Goal: Transaction & Acquisition: Purchase product/service

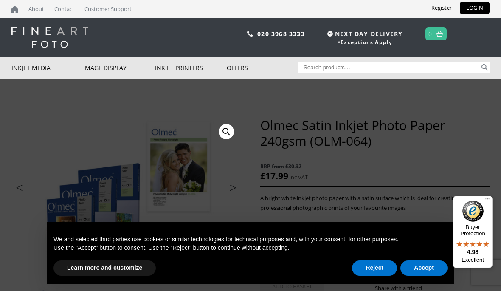
click at [0, 0] on link "Inkjet Fine Art Paper" at bounding box center [0, 0] width 0 height 0
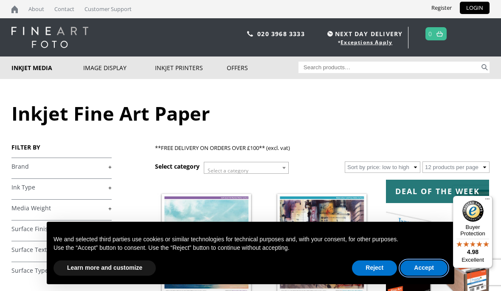
click at [424, 267] on button "Accept" at bounding box center [424, 267] width 47 height 15
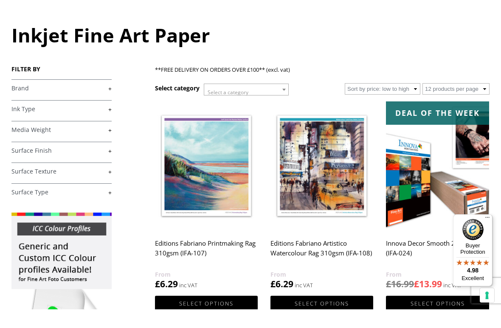
scroll to position [99, 0]
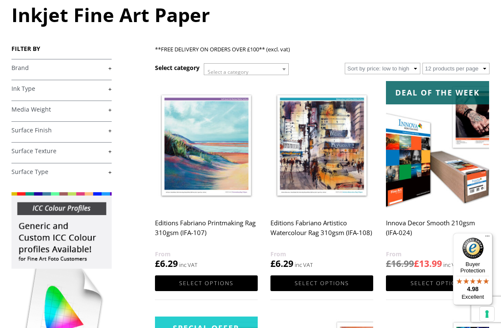
click at [107, 156] on link "+" at bounding box center [61, 151] width 100 height 8
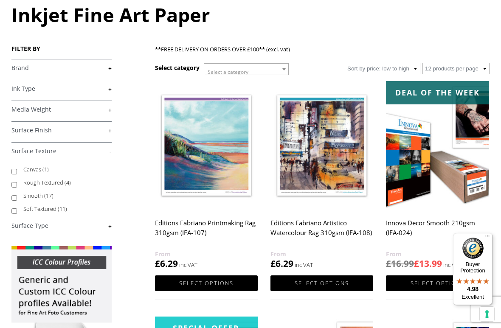
click at [17, 212] on input "Soft Textured (11)" at bounding box center [14, 212] width 6 height 6
checkbox input "true"
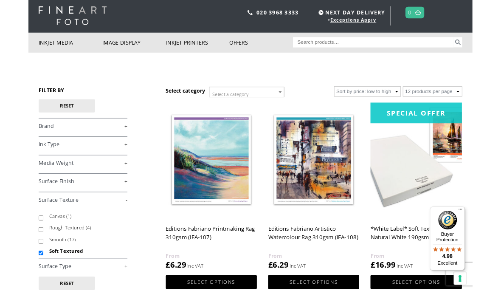
scroll to position [20, 0]
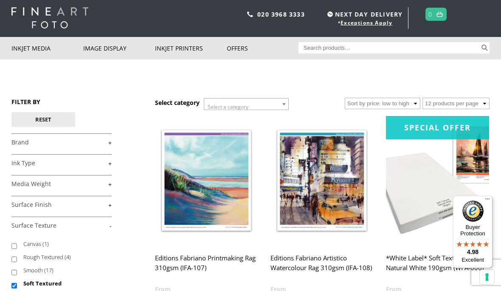
click at [107, 185] on link "+" at bounding box center [61, 184] width 100 height 8
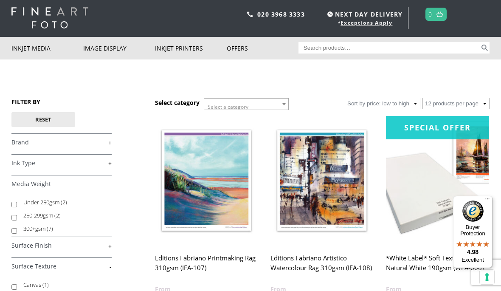
click at [17, 220] on input "250-299gsm (2)" at bounding box center [14, 218] width 6 height 6
checkbox input "true"
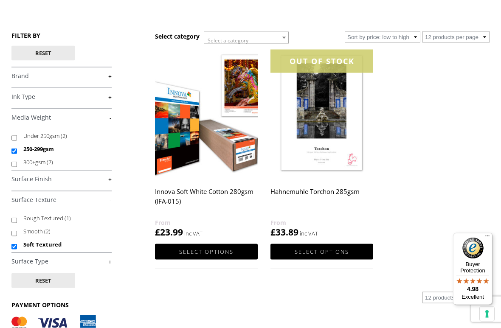
scroll to position [87, 0]
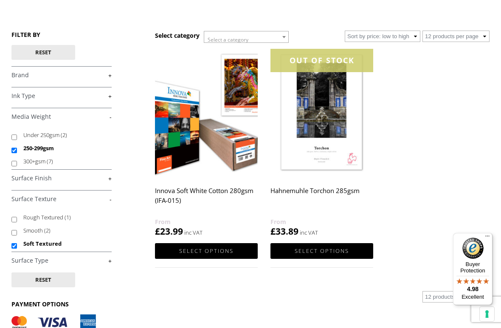
click at [188, 155] on img at bounding box center [206, 113] width 103 height 129
click at [202, 255] on link "Select options" at bounding box center [206, 251] width 103 height 16
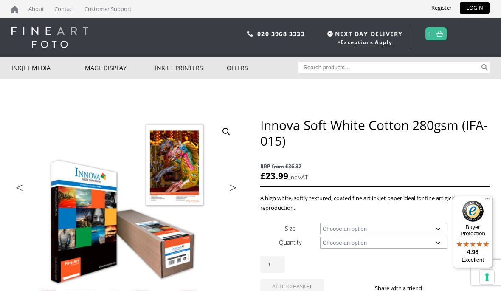
click at [437, 225] on select "Choose an option A4 Sheet A3 Sheet A3+ Sheet A2 Sheet 17" Wide Roll 24" Wide Ro…" at bounding box center [383, 228] width 127 height 11
select select "a3-sheet"
click at [439, 246] on select "Choose an option 25 Sheets" at bounding box center [383, 242] width 127 height 11
select select "25-sheets"
select select "a3-sheet"
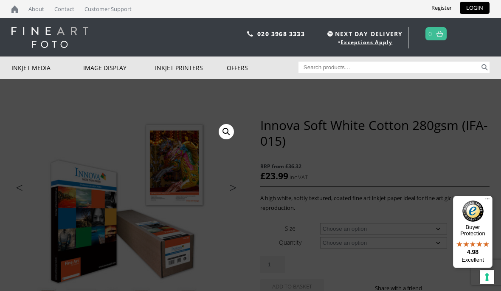
click at [0, 0] on link "Desktop Format Printers" at bounding box center [0, 0] width 0 height 0
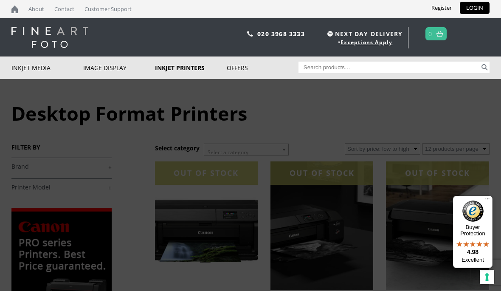
click at [0, 0] on link "Deal of the week" at bounding box center [0, 0] width 0 height 0
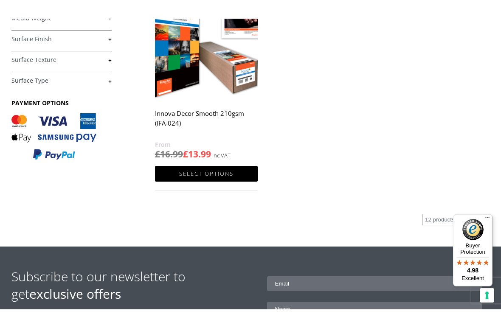
scroll to position [209, 0]
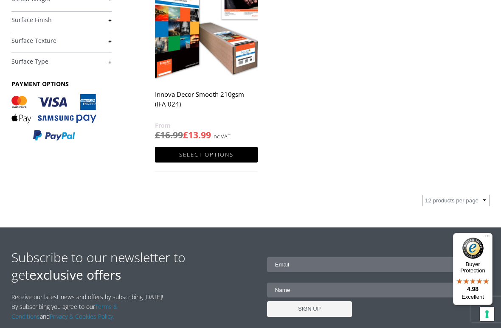
click at [211, 153] on link "Select options" at bounding box center [206, 155] width 103 height 16
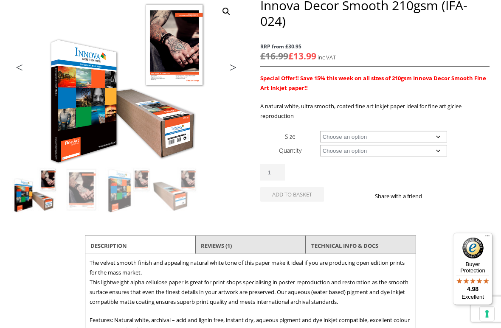
scroll to position [121, 0]
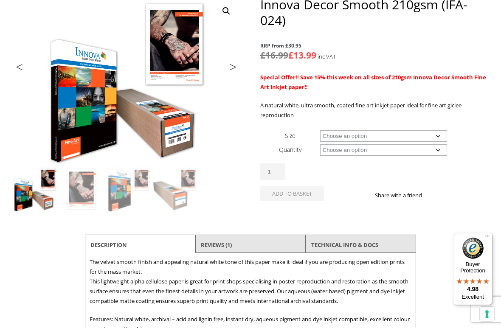
click at [436, 134] on select "Choose an option A4 Sheet A3 Sheet A3+ Sheet A2 Sheet 17" Wide Roll 24" Wide Ro…" at bounding box center [383, 135] width 127 height 11
select select "a3-sheet"
click at [436, 149] on select "Choose an option 25 Sheets" at bounding box center [383, 149] width 127 height 11
select select "25-sheets"
select select "a3-sheet"
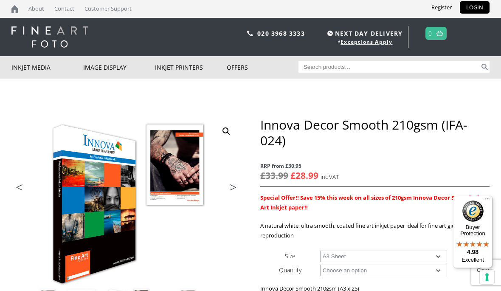
scroll to position [0, 0]
